Goal: Task Accomplishment & Management: Manage account settings

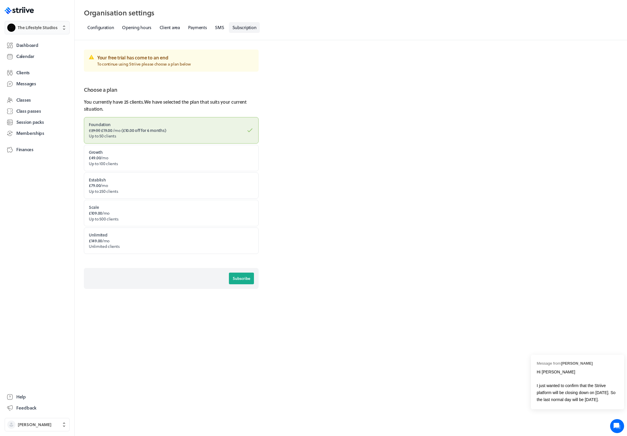
click at [39, 31] on button "The Lifestyle Studios" at bounding box center [37, 27] width 65 height 13
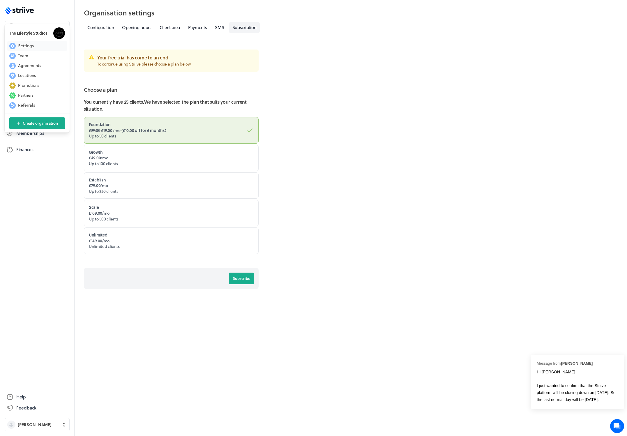
click at [29, 45] on span "Settings" at bounding box center [26, 46] width 16 height 6
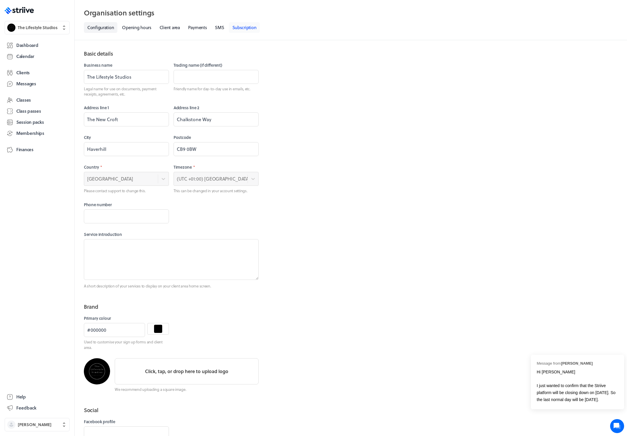
click at [240, 28] on link "Subscription" at bounding box center [244, 27] width 31 height 11
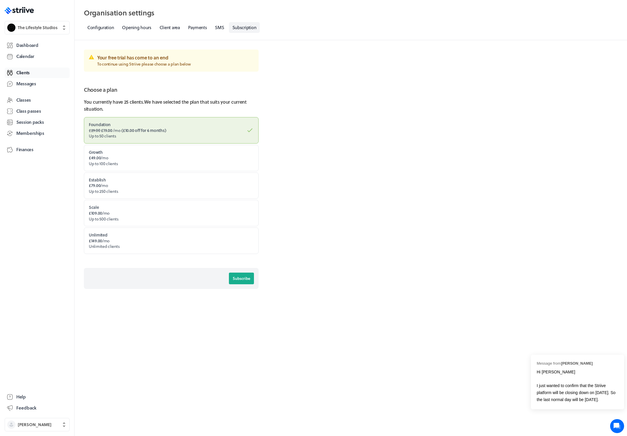
click at [25, 72] on span "Clients" at bounding box center [22, 73] width 13 height 6
click at [160, 28] on link "Client area" at bounding box center [169, 27] width 27 height 11
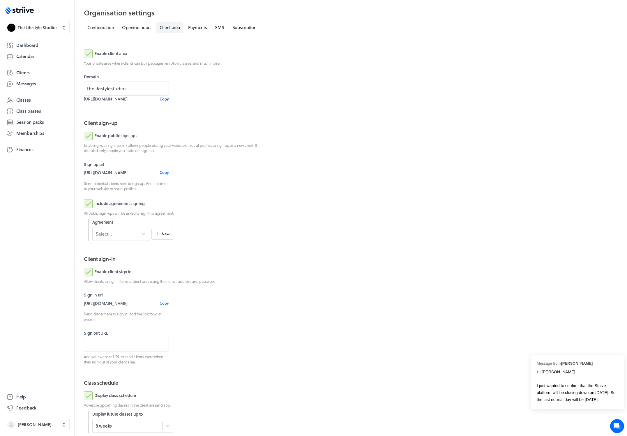
click at [166, 98] on span "Copy" at bounding box center [163, 98] width 9 height 5
click at [89, 55] on label "Enable client area" at bounding box center [105, 53] width 43 height 9
click at [0, 0] on input "Enable client area" at bounding box center [0, 0] width 0 height 0
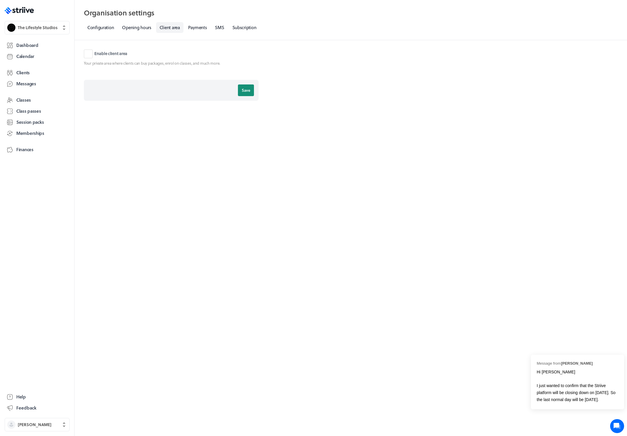
click at [244, 90] on span "Save" at bounding box center [246, 90] width 8 height 5
click at [39, 423] on span "Victoria Brown" at bounding box center [35, 424] width 34 height 6
click at [34, 420] on button "Sign out" at bounding box center [37, 419] width 60 height 9
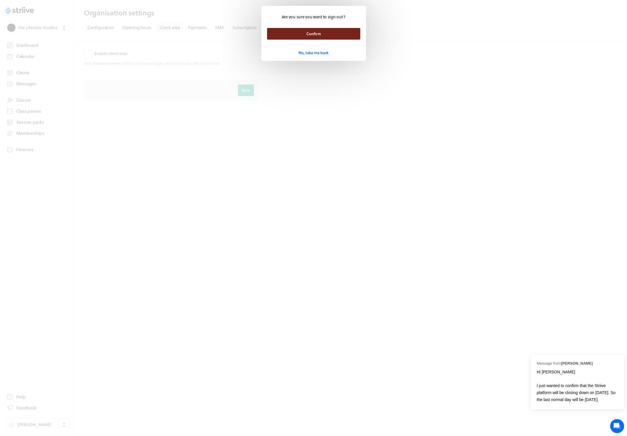
click at [314, 37] on button "Confirm" at bounding box center [313, 34] width 93 height 12
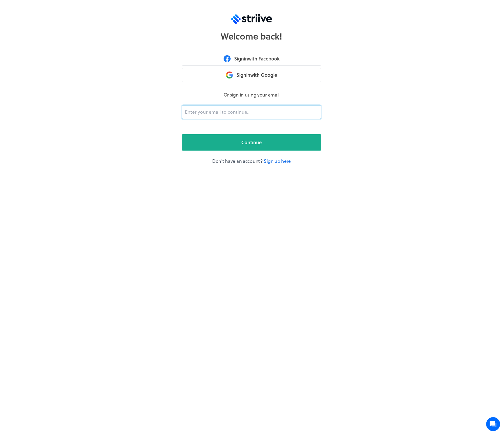
click at [241, 113] on input "email" at bounding box center [252, 112] width 140 height 14
type input "adam@striive.co"
